Goal: Information Seeking & Learning: Check status

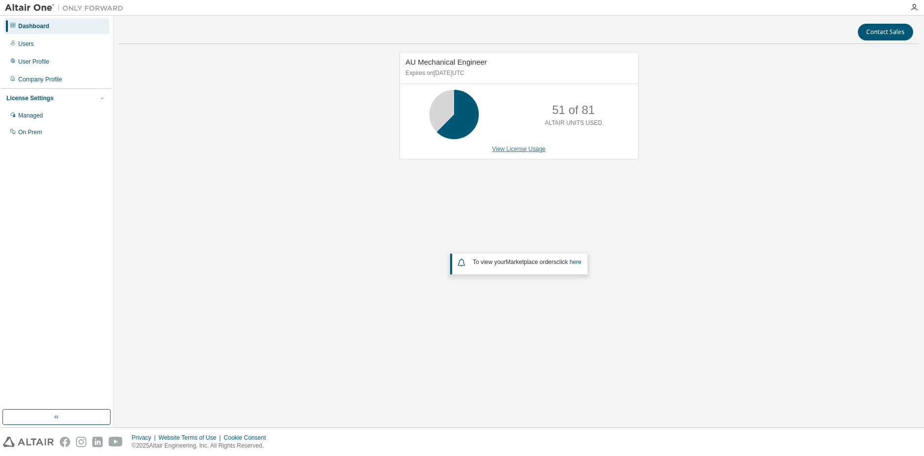
click at [504, 147] on link "View License Usage" at bounding box center [519, 149] width 54 height 7
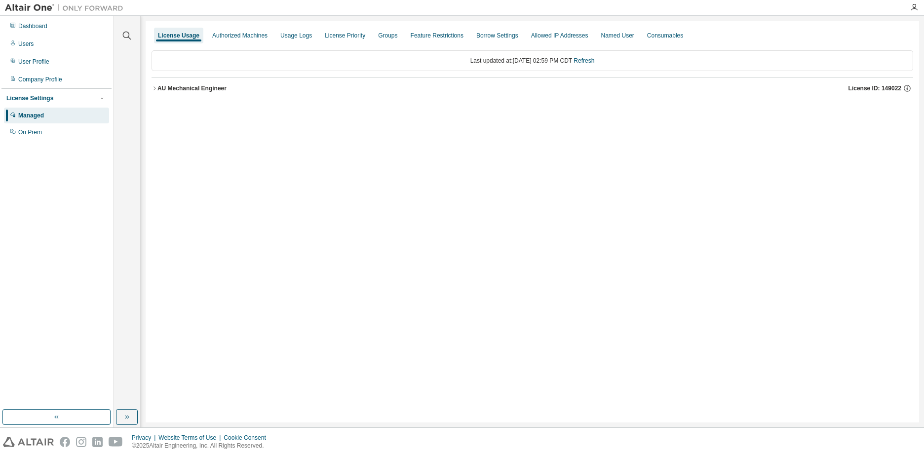
click at [213, 87] on div "AU Mechanical Engineer" at bounding box center [191, 88] width 69 height 8
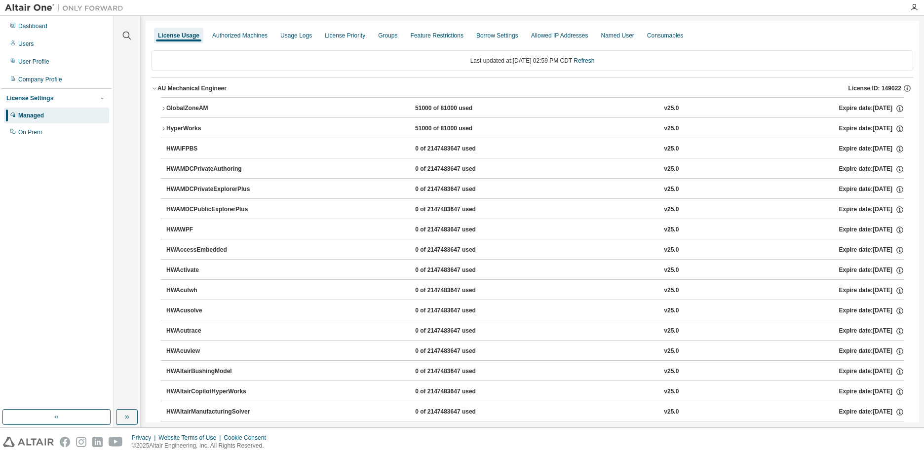
click at [195, 110] on div "GlobalZoneAM" at bounding box center [210, 108] width 89 height 9
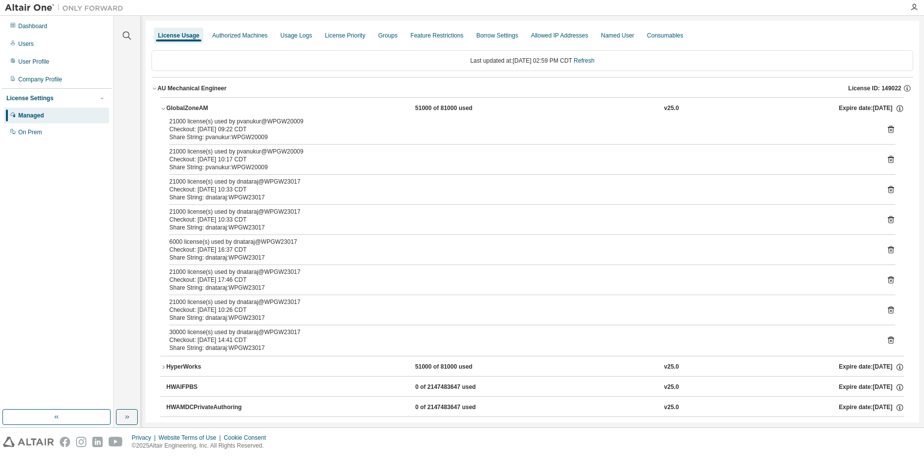
click at [195, 110] on div "GlobalZoneAM" at bounding box center [210, 108] width 89 height 9
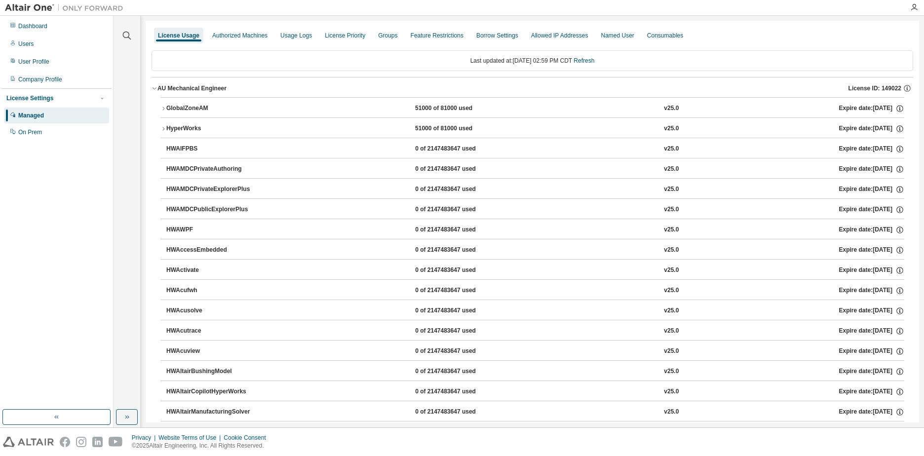
click at [188, 111] on div "GlobalZoneAM" at bounding box center [210, 108] width 89 height 9
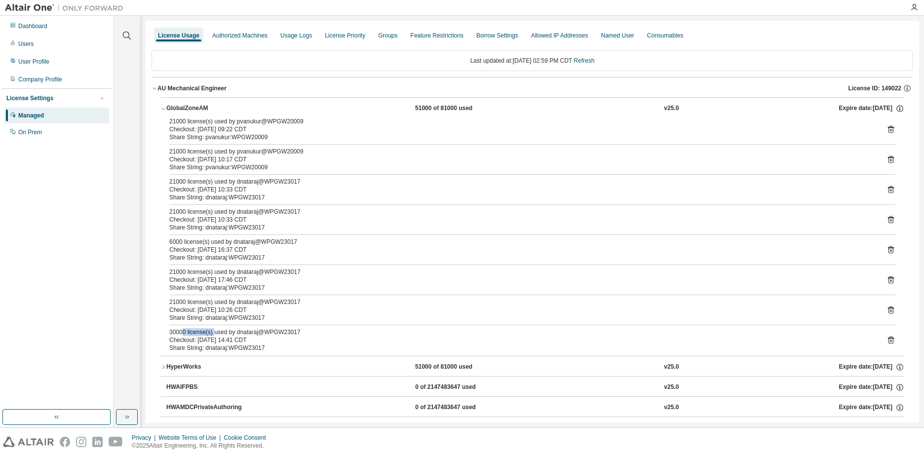
drag, startPoint x: 181, startPoint y: 334, endPoint x: 212, endPoint y: 334, distance: 31.6
click at [212, 334] on div "30000 license(s) used by dnataraj@WPGW23017" at bounding box center [520, 332] width 702 height 8
click at [163, 111] on icon "button" at bounding box center [163, 109] width 6 height 6
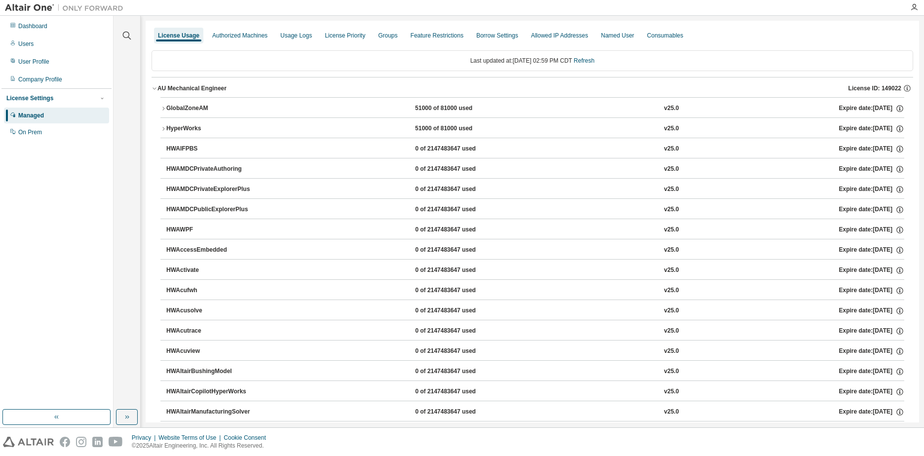
click at [155, 88] on icon "button" at bounding box center [154, 88] width 6 height 6
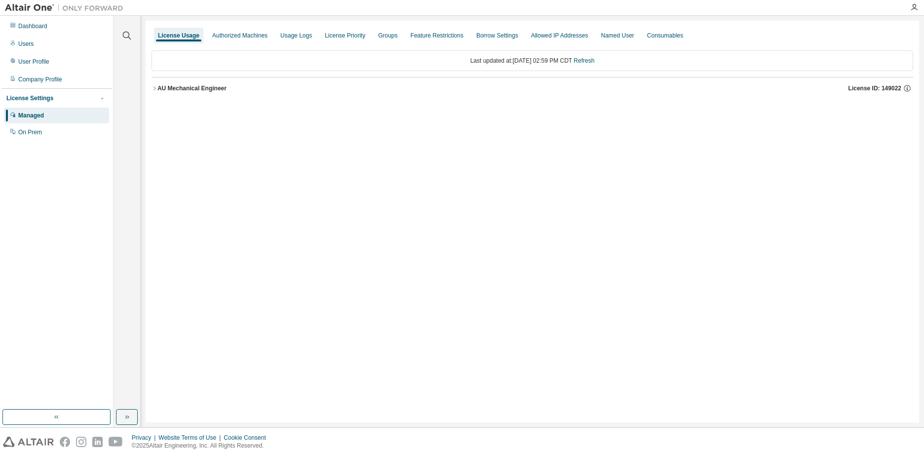
click at [155, 88] on icon "button" at bounding box center [154, 87] width 2 height 3
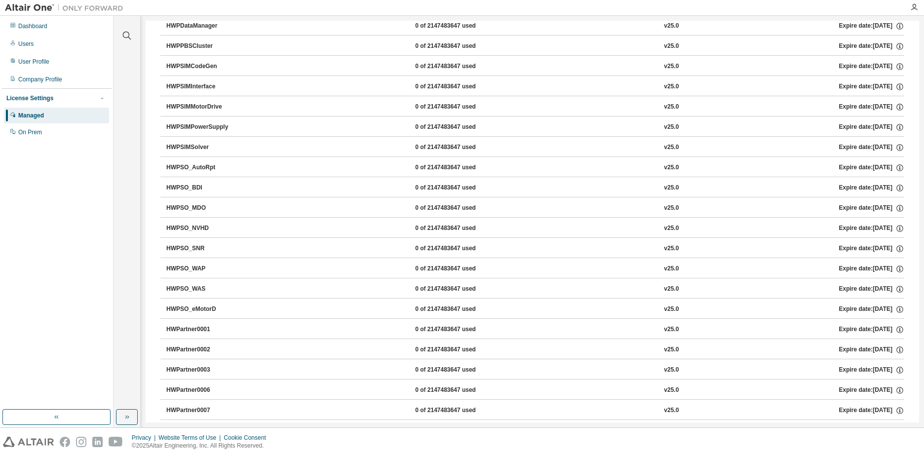
scroll to position [3333, 0]
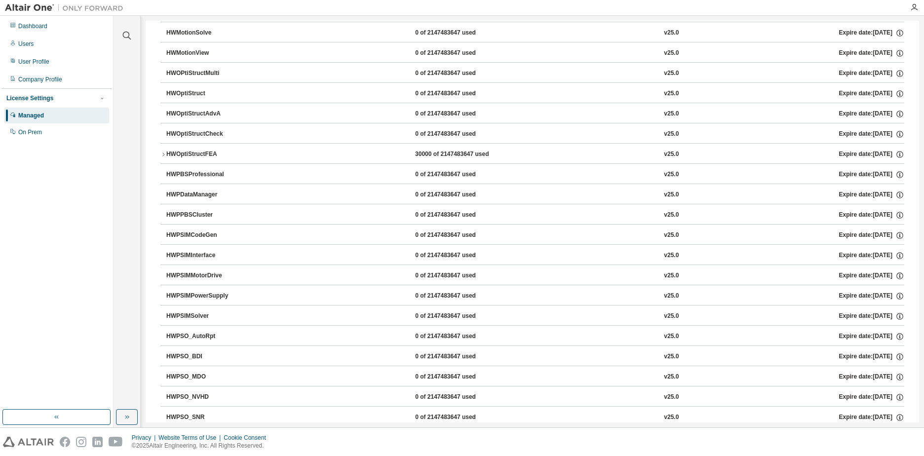
click at [164, 151] on icon "button" at bounding box center [163, 154] width 6 height 6
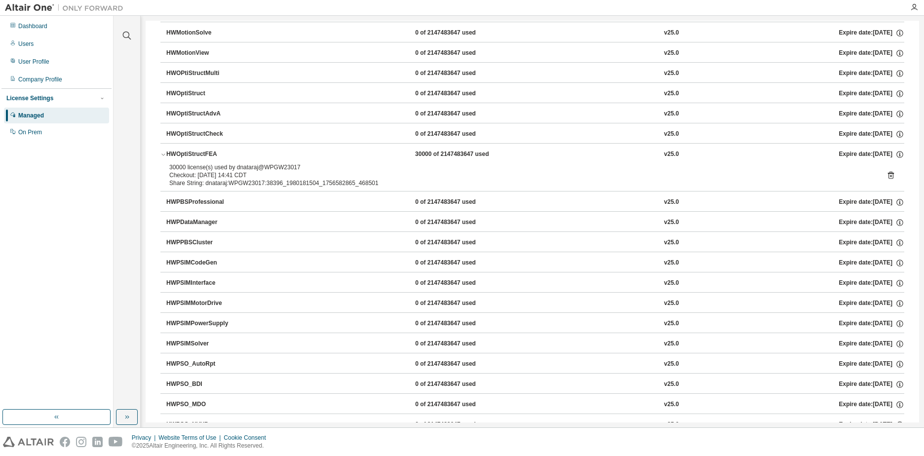
click at [886, 175] on icon at bounding box center [890, 175] width 9 height 9
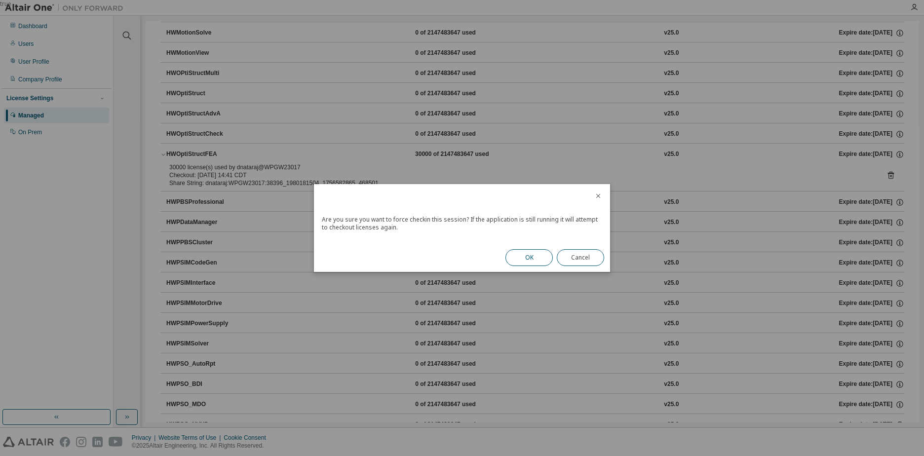
click at [529, 263] on button "OK" at bounding box center [528, 257] width 47 height 17
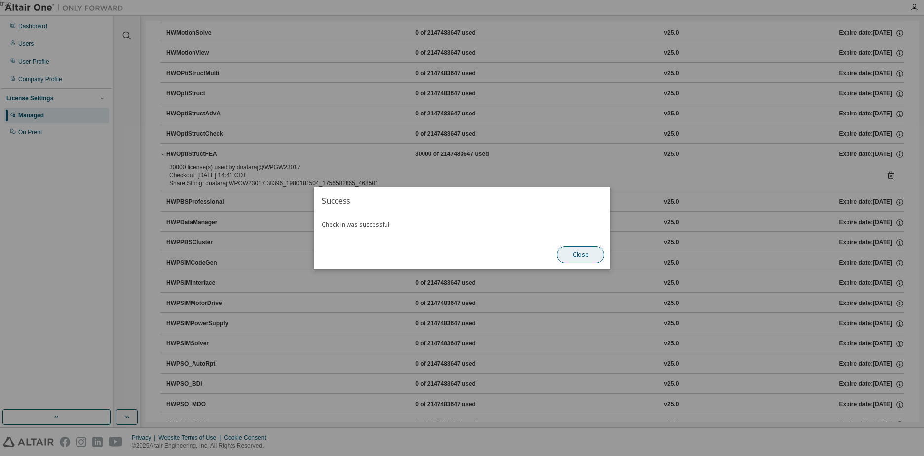
click at [585, 258] on button "Close" at bounding box center [580, 254] width 47 height 17
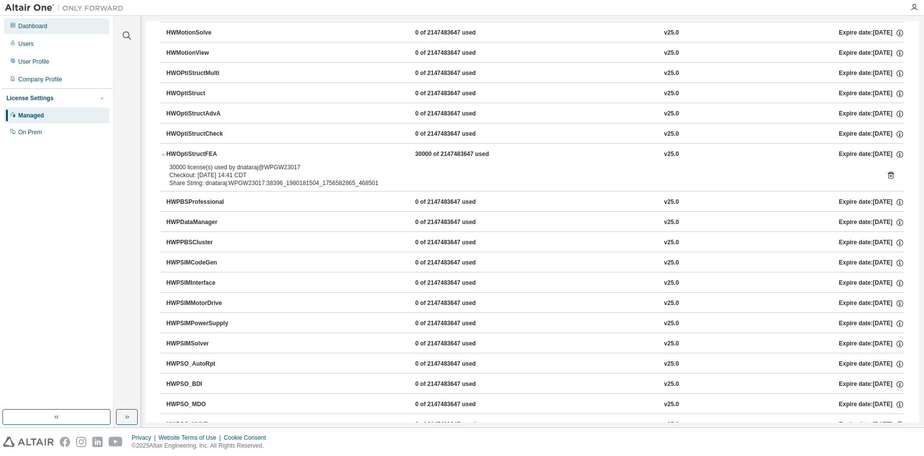
click at [20, 27] on div "Dashboard" at bounding box center [32, 26] width 29 height 8
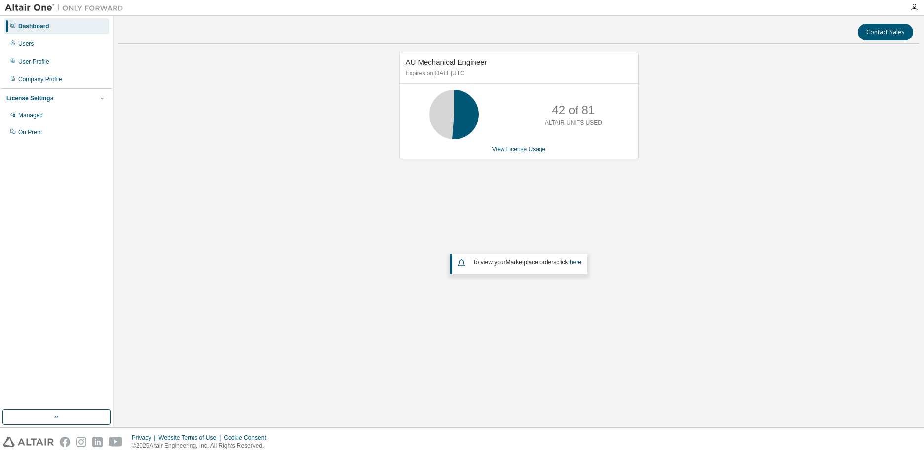
click at [789, 181] on div "AU Mechanical Engineer Expires on [DATE] UTC 42 of 81 ALTAIR UNITS USED View Li…" at bounding box center [518, 200] width 800 height 297
click at [651, 158] on div "AU Mechanical Engineer Expires on [DATE] UTC 42 of 81 ALTAIR UNITS USED View Li…" at bounding box center [518, 200] width 800 height 297
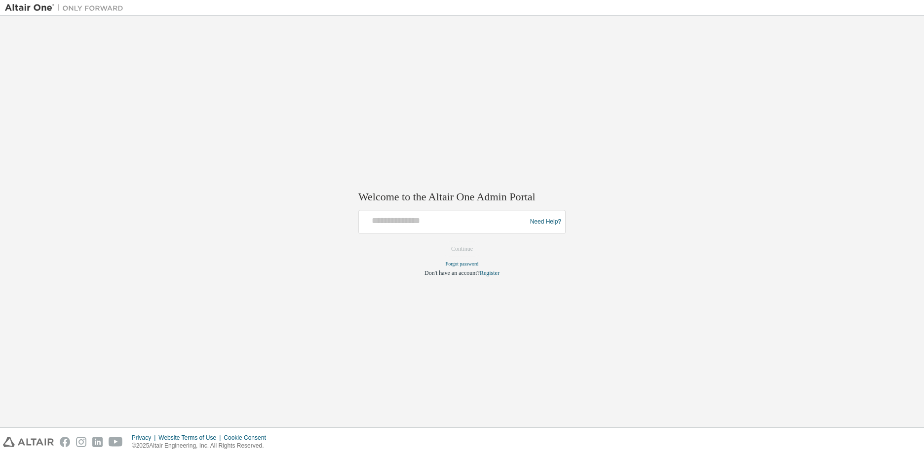
click at [822, 25] on div "Welcome to the Altair One Admin Portal Need Help? Please make sure that you pro…" at bounding box center [462, 222] width 914 height 402
click at [439, 219] on input "text" at bounding box center [444, 220] width 162 height 14
click at [737, 225] on div "Welcome to the Altair One Admin Portal Need Help? Please make sure that you pro…" at bounding box center [462, 222] width 914 height 402
click at [427, 233] on div "Need Help?" at bounding box center [461, 222] width 207 height 24
click at [428, 230] on div at bounding box center [444, 222] width 162 height 19
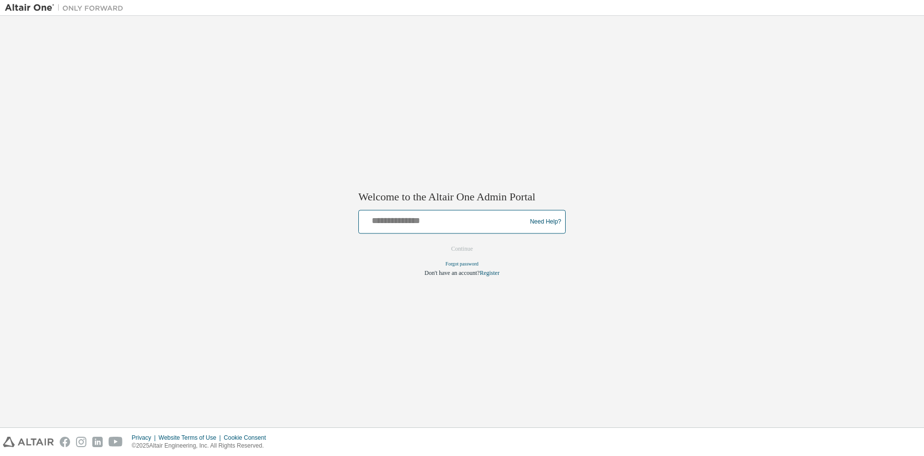
click at [428, 224] on input "text" at bounding box center [444, 220] width 162 height 14
type input "**********"
click at [477, 250] on button "Continue" at bounding box center [462, 249] width 42 height 15
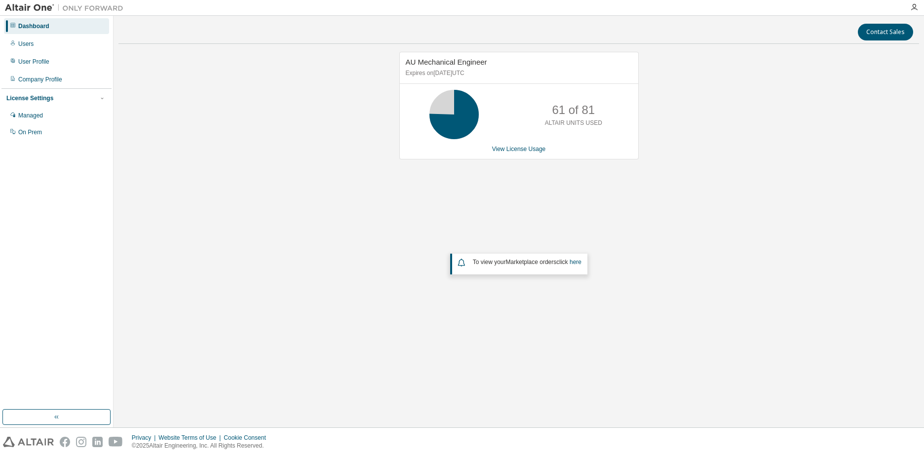
click at [511, 145] on div "AU Mechanical Engineer Expires on [DATE] UTC 61 of 81 ALTAIR UNITS USED View Li…" at bounding box center [518, 106] width 239 height 108
click at [511, 146] on link "View License Usage" at bounding box center [519, 149] width 54 height 7
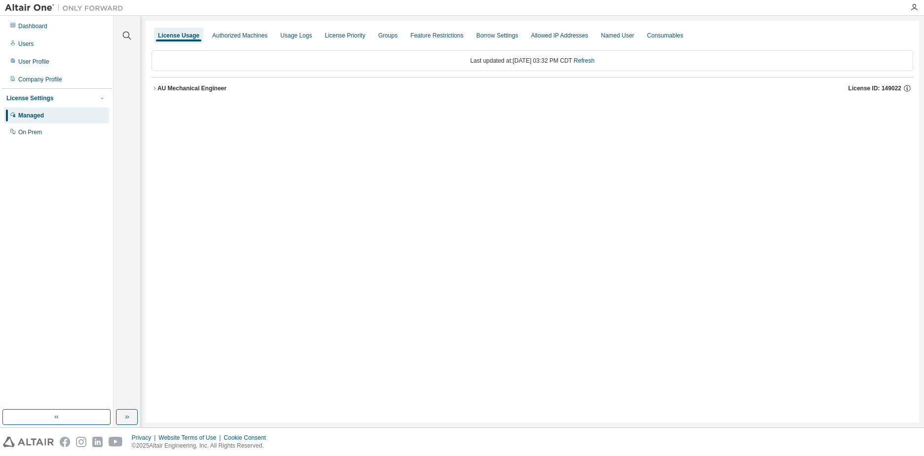
click at [153, 89] on icon "button" at bounding box center [154, 88] width 6 height 6
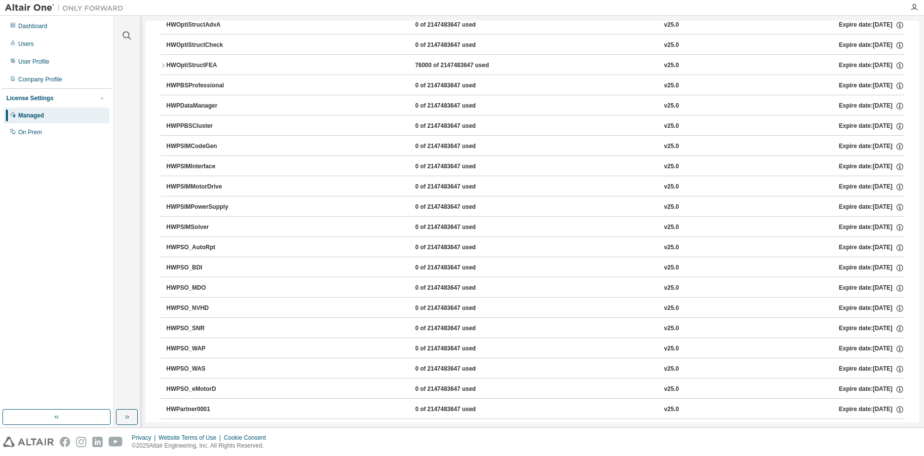
scroll to position [3405, 0]
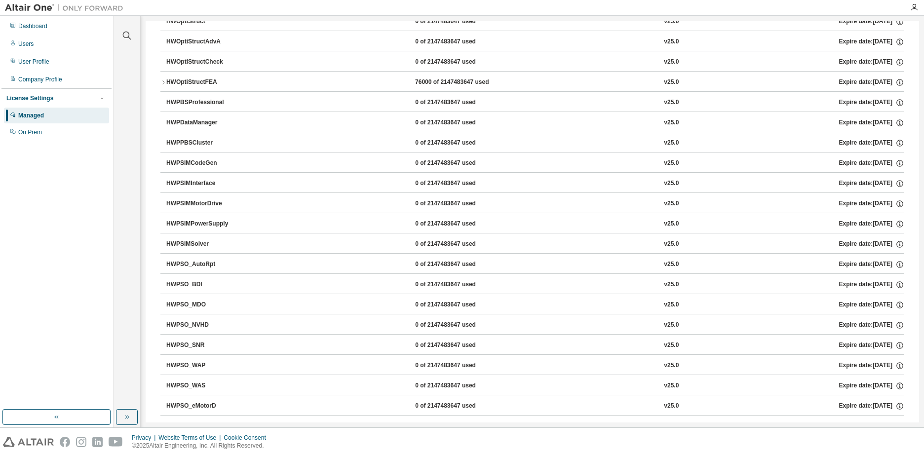
click at [163, 82] on icon "button" at bounding box center [163, 82] width 6 height 6
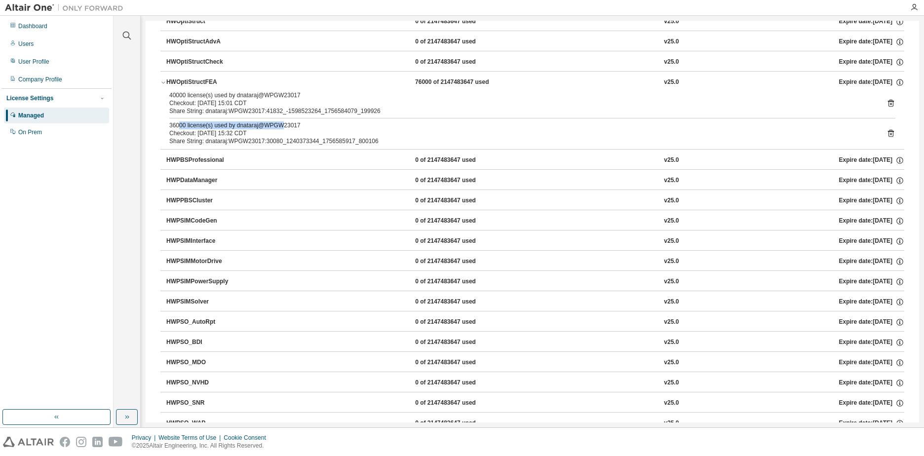
drag, startPoint x: 281, startPoint y: 127, endPoint x: 178, endPoint y: 125, distance: 103.2
click at [178, 125] on div "36000 license(s) used by dnataraj@WPGW23017" at bounding box center [520, 125] width 702 height 8
drag, startPoint x: 178, startPoint y: 125, endPoint x: 359, endPoint y: 107, distance: 182.5
click at [359, 107] on div "Share String: dnataraj:WPGW23017:41832_-1598523264_1756584079_199926" at bounding box center [520, 111] width 702 height 8
click at [888, 105] on icon at bounding box center [891, 103] width 6 height 7
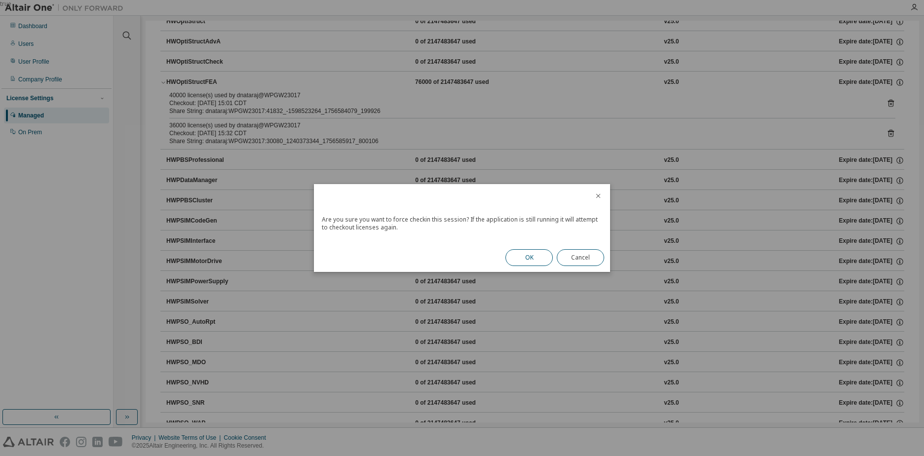
click at [534, 257] on button "OK" at bounding box center [528, 257] width 47 height 17
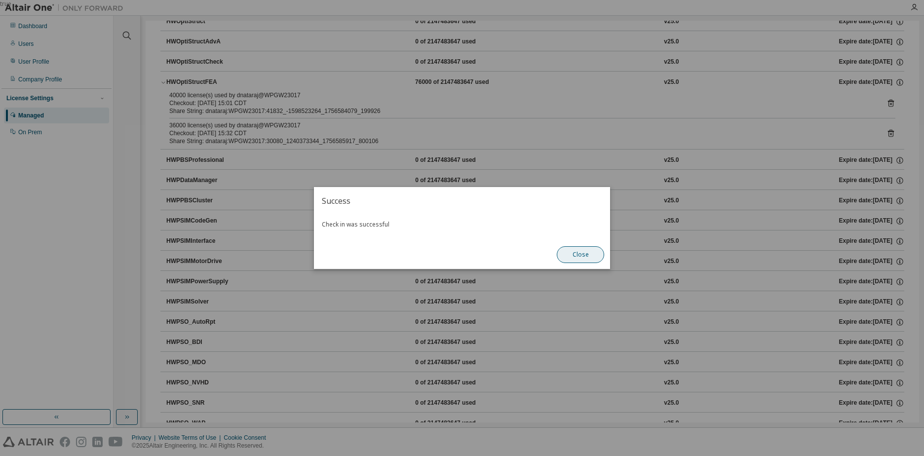
click at [577, 251] on button "Close" at bounding box center [580, 254] width 47 height 17
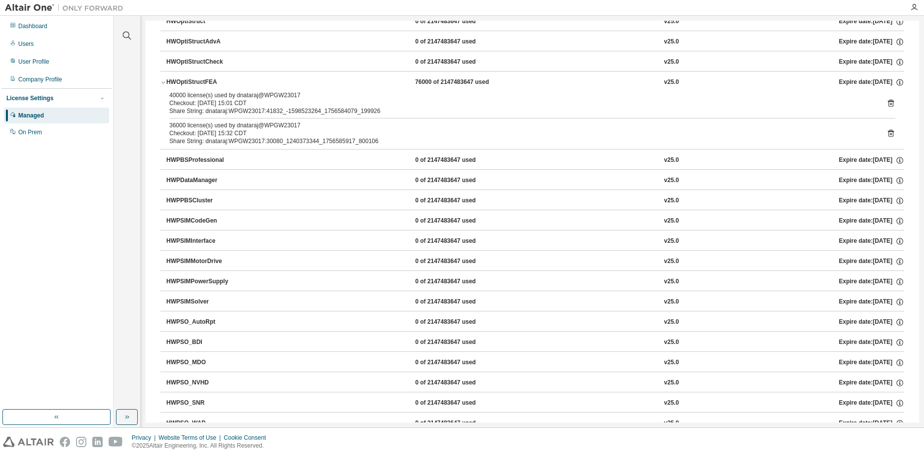
click at [888, 132] on icon at bounding box center [891, 133] width 6 height 7
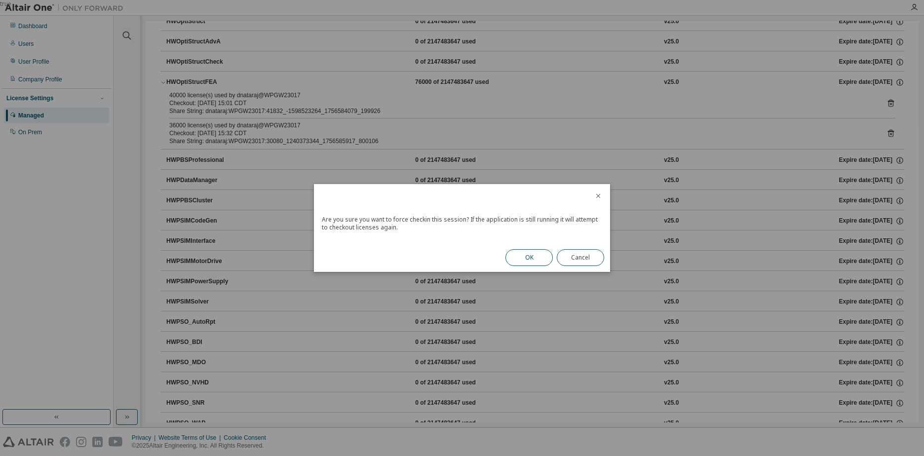
click at [525, 260] on button "OK" at bounding box center [528, 257] width 47 height 17
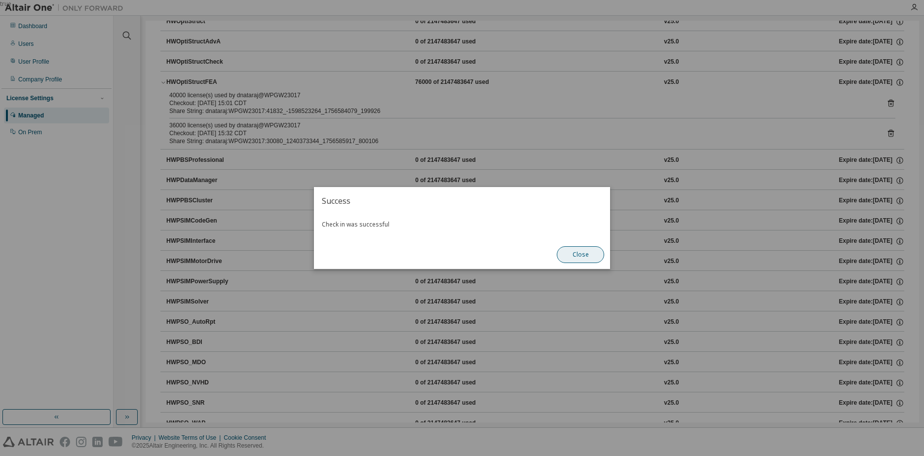
click at [577, 254] on button "Close" at bounding box center [580, 254] width 47 height 17
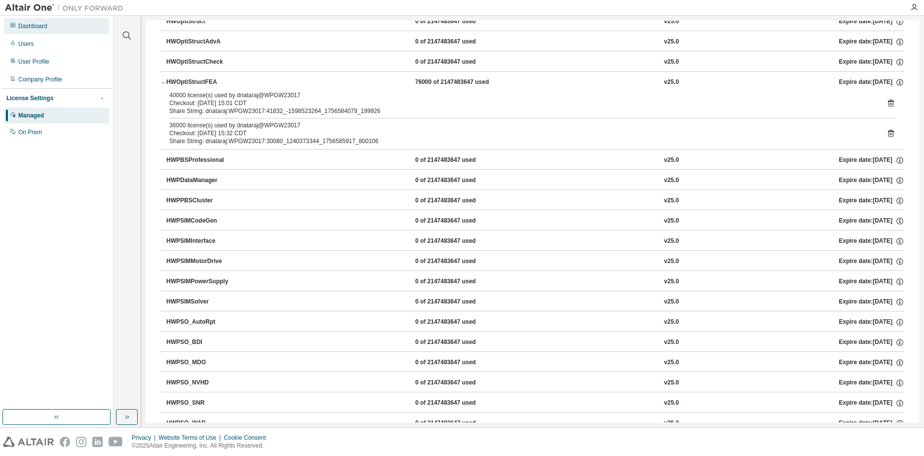
click at [63, 28] on div "Dashboard" at bounding box center [56, 26] width 105 height 16
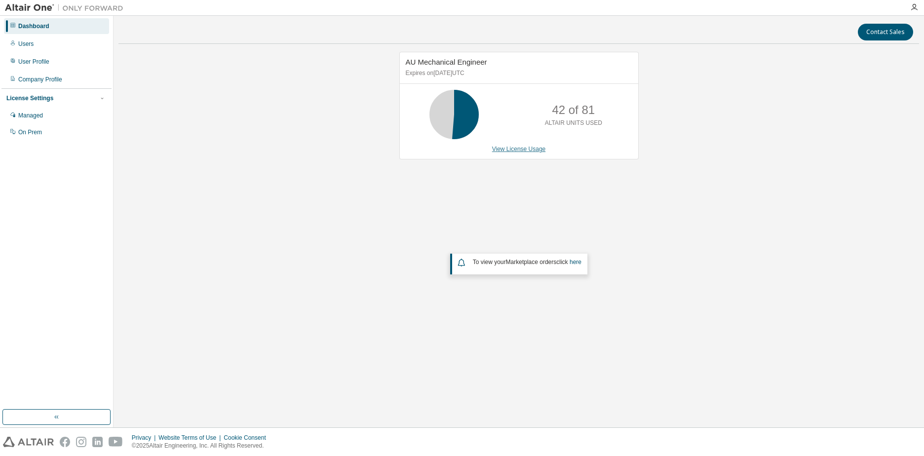
click at [508, 149] on link "View License Usage" at bounding box center [519, 149] width 54 height 7
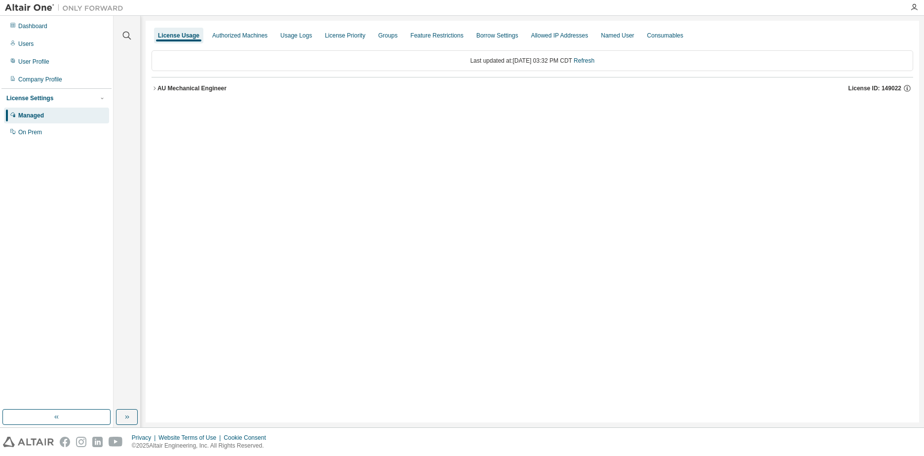
click at [156, 88] on icon "button" at bounding box center [154, 88] width 6 height 6
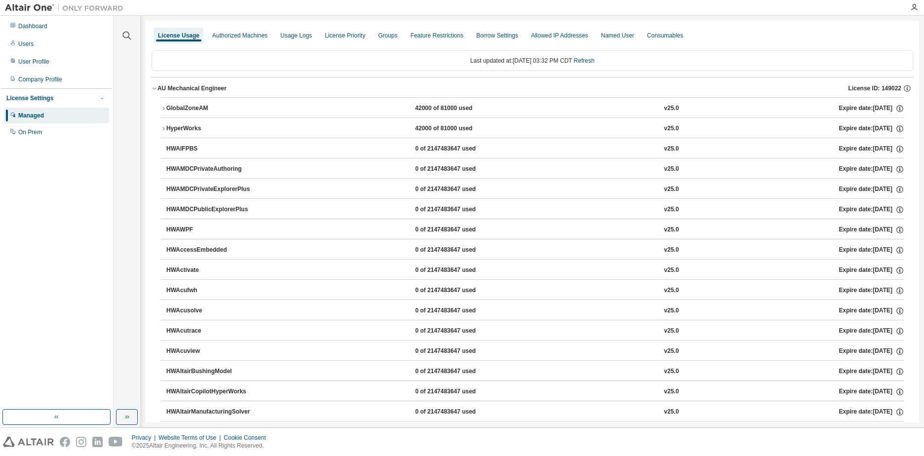
click at [156, 88] on icon "button" at bounding box center [153, 89] width 3 height 2
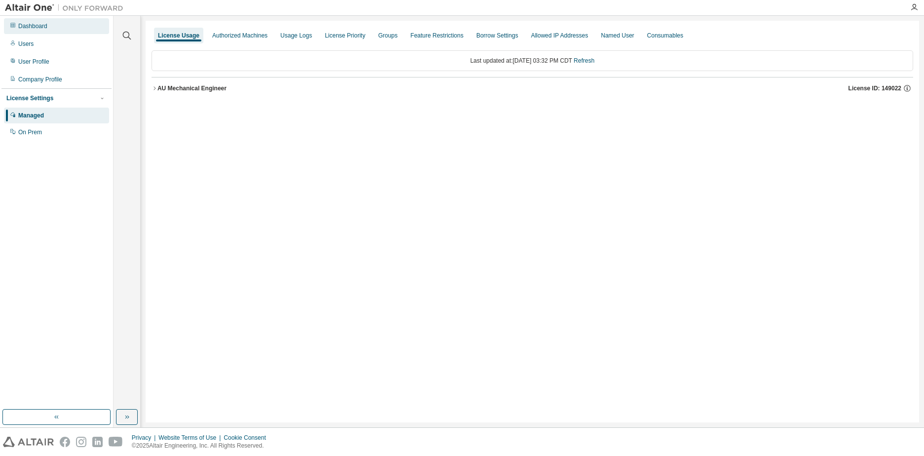
click at [60, 30] on div "Dashboard" at bounding box center [56, 26] width 105 height 16
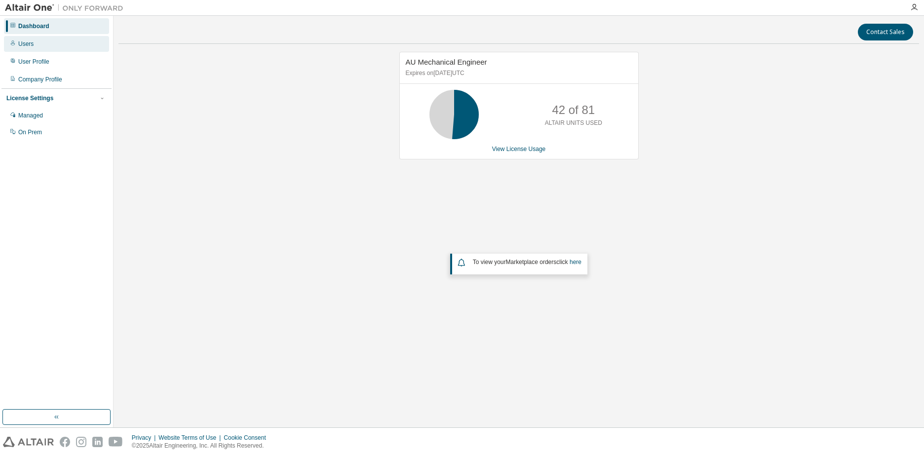
click at [24, 42] on div "Users" at bounding box center [25, 44] width 15 height 8
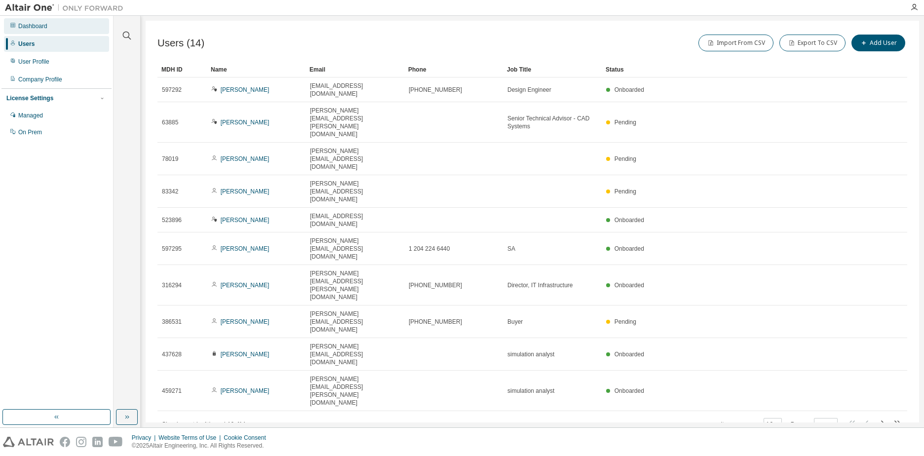
click at [36, 28] on div "Dashboard" at bounding box center [32, 26] width 29 height 8
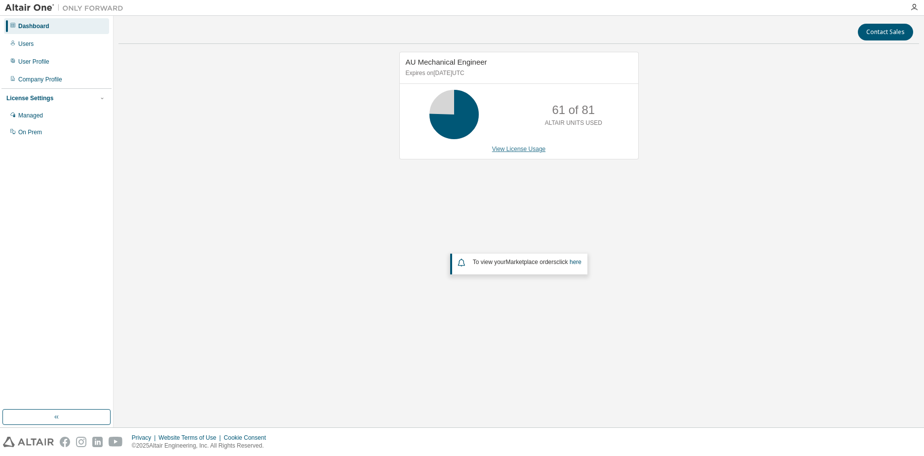
click at [527, 150] on link "View License Usage" at bounding box center [519, 149] width 54 height 7
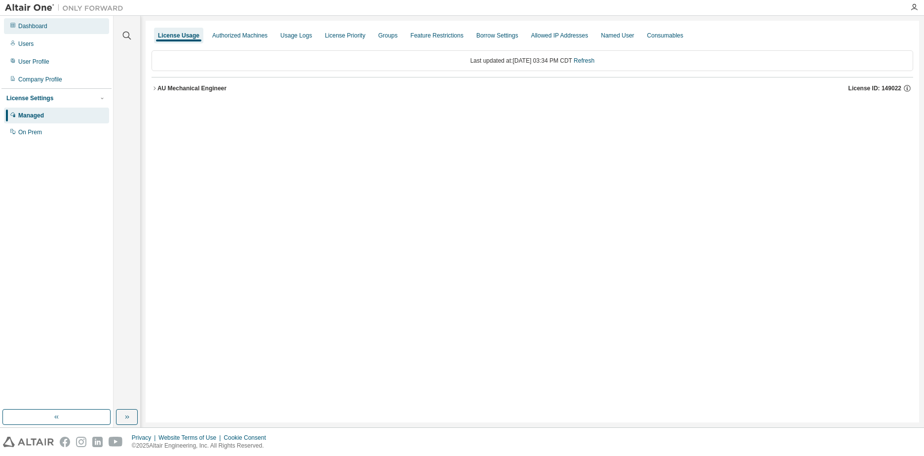
click at [56, 27] on div "Dashboard" at bounding box center [56, 26] width 105 height 16
